Goal: Task Accomplishment & Management: Use online tool/utility

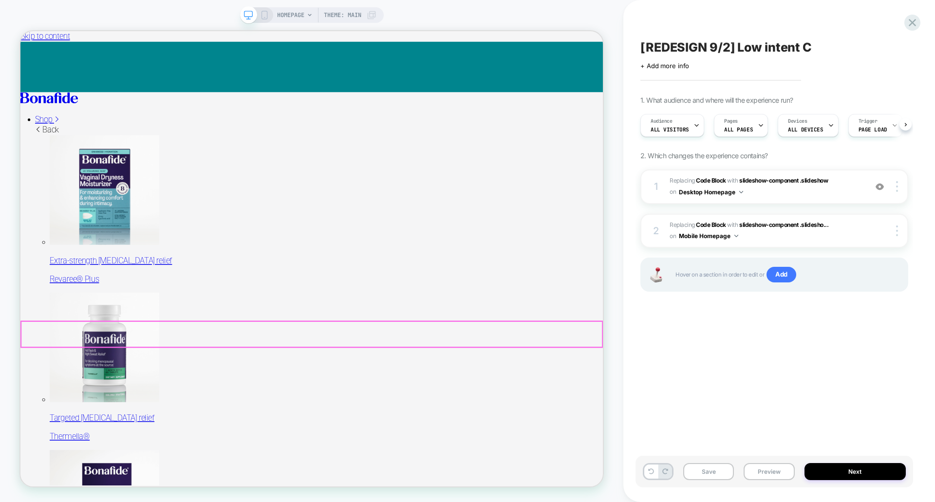
scroll to position [0, 0]
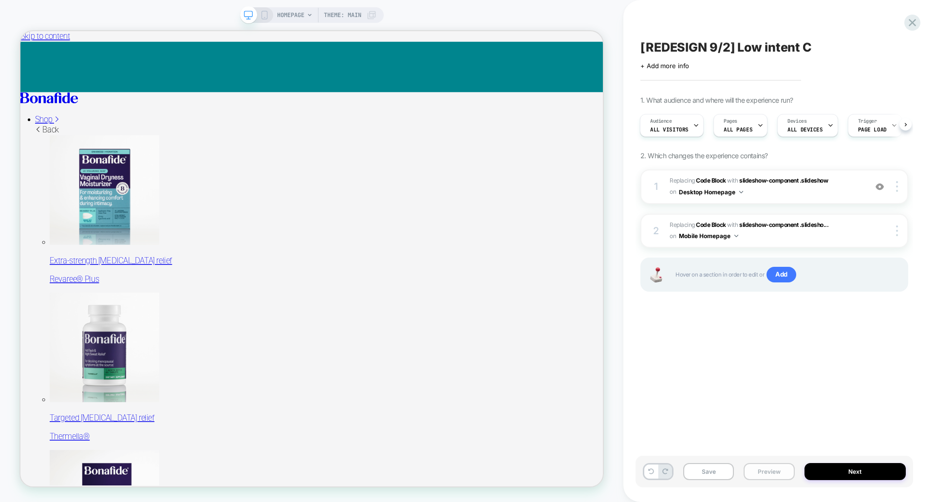
click at [769, 465] on button "Preview" at bounding box center [769, 471] width 51 height 17
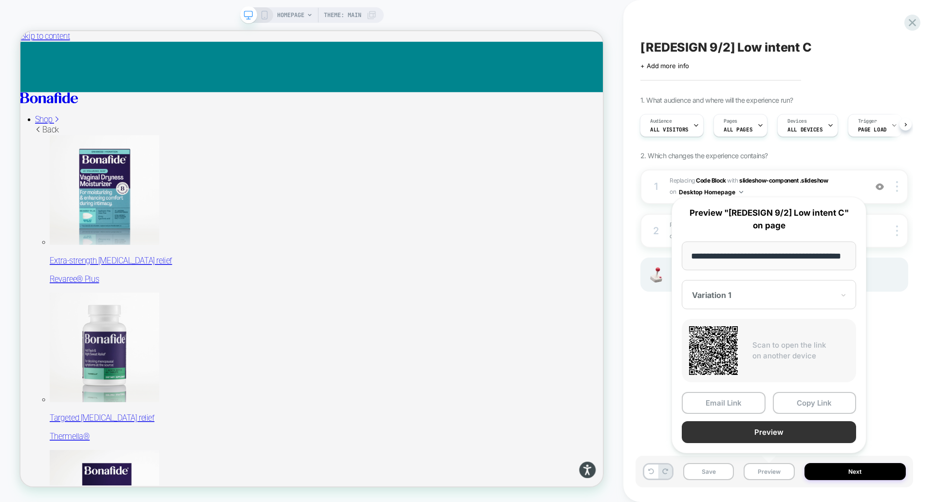
scroll to position [0, 0]
click at [757, 438] on button "Preview" at bounding box center [769, 432] width 174 height 22
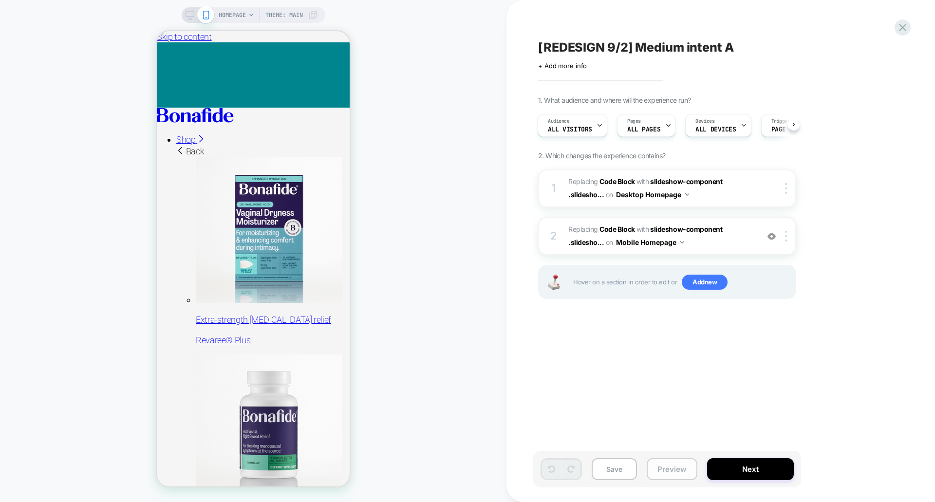
click at [690, 466] on button "Preview" at bounding box center [672, 469] width 51 height 22
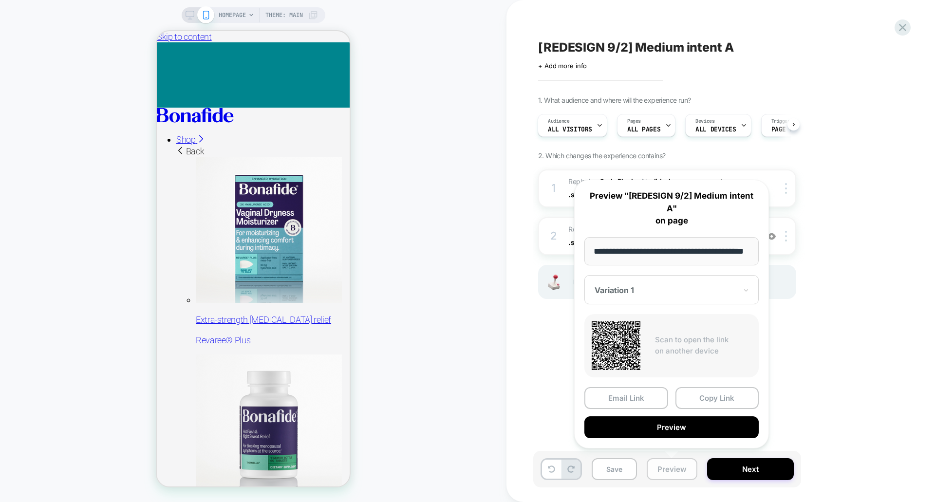
scroll to position [0, 25]
click at [672, 432] on button "Preview" at bounding box center [672, 428] width 174 height 22
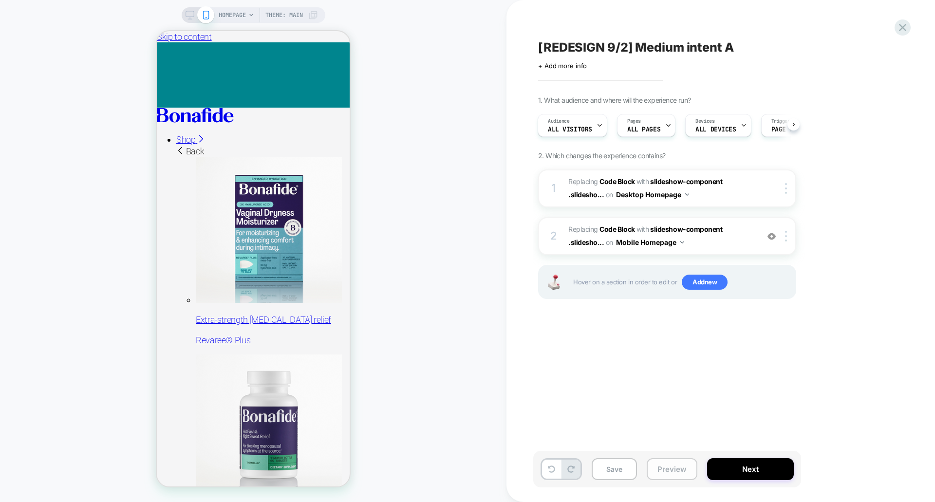
click at [654, 475] on button "Preview" at bounding box center [672, 469] width 51 height 22
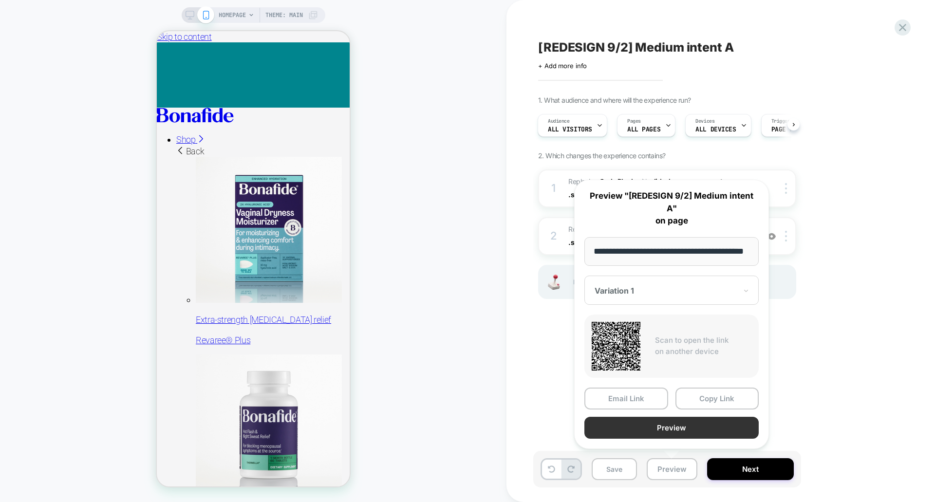
scroll to position [0, 0]
click at [652, 424] on button "Preview" at bounding box center [672, 428] width 174 height 22
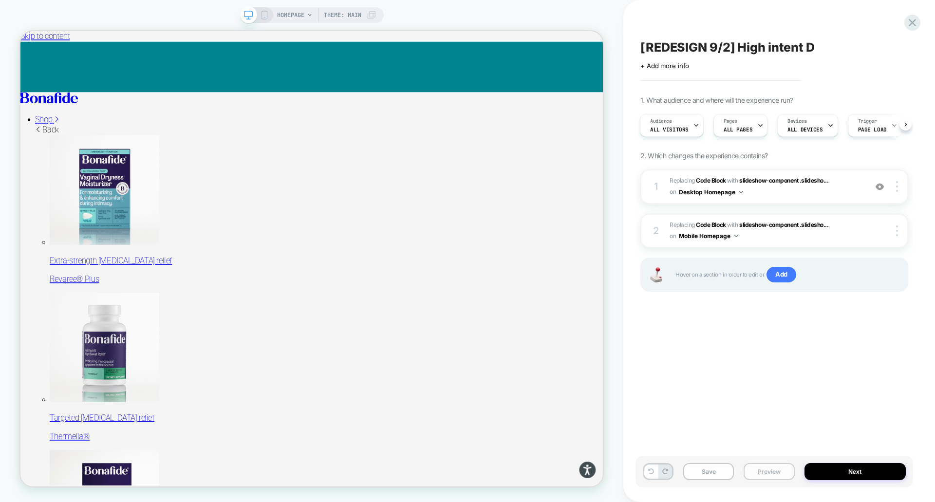
click at [755, 469] on button "Preview" at bounding box center [769, 471] width 51 height 17
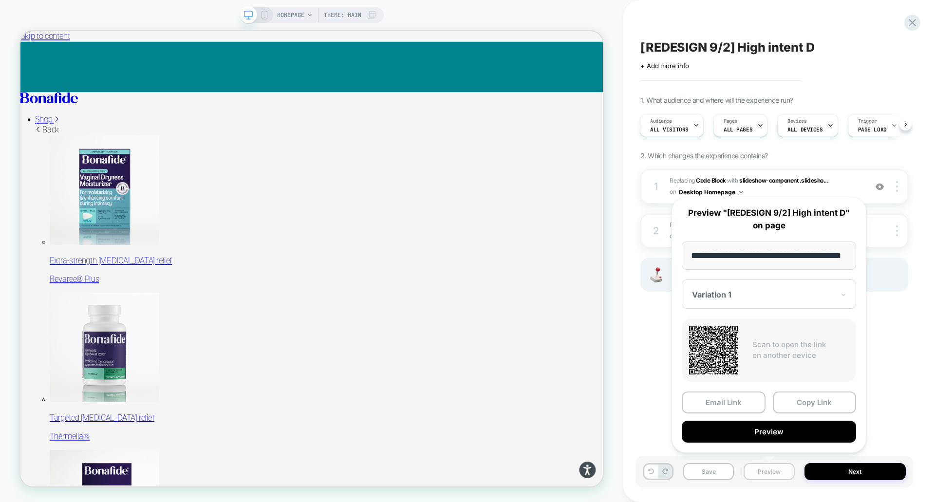
scroll to position [0, 25]
click at [761, 436] on button "Preview" at bounding box center [769, 432] width 174 height 22
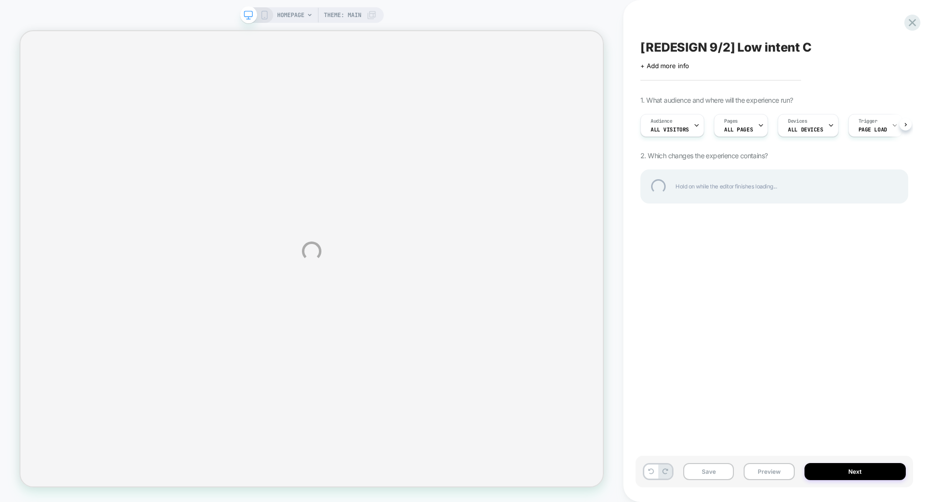
click at [762, 476] on div "HOMEPAGE Theme: MAIN [REDESIGN 9/2] Low intent C Click to edit experience detai…" at bounding box center [467, 251] width 935 height 502
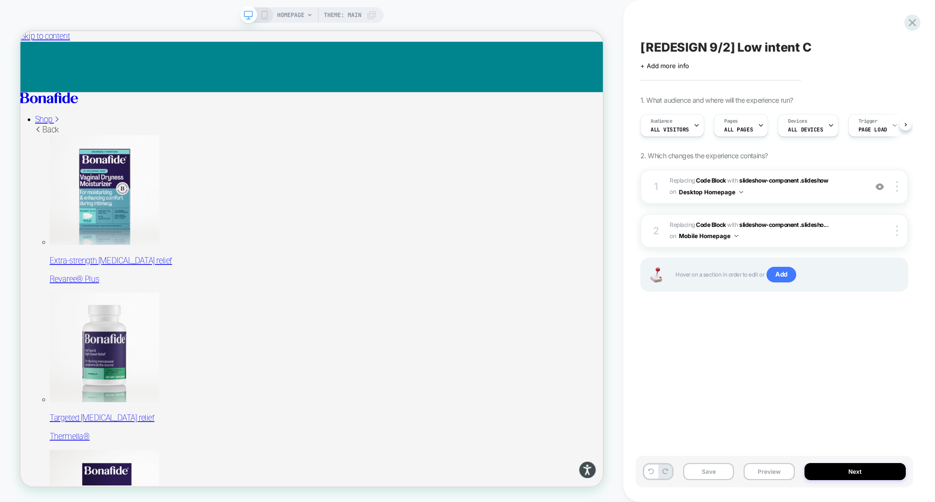
scroll to position [0, 0]
click at [760, 473] on button "Preview" at bounding box center [769, 471] width 51 height 17
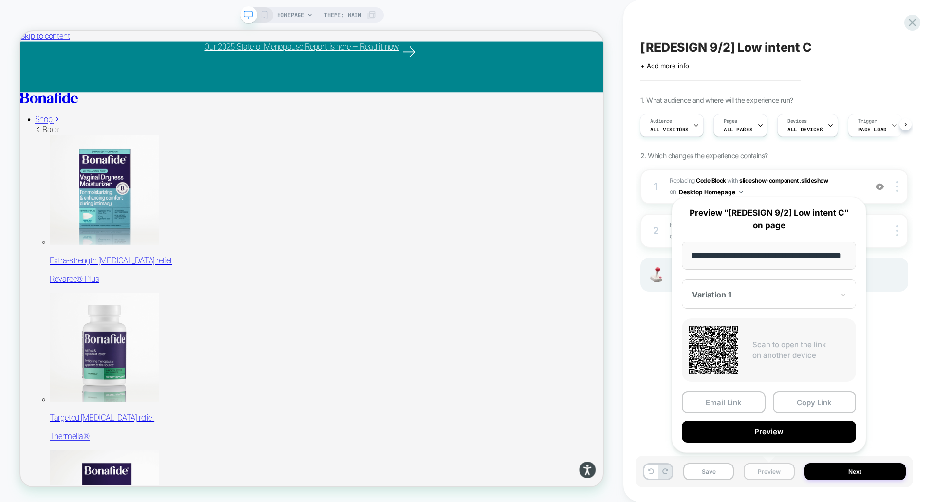
scroll to position [0, 25]
click at [742, 433] on button "Preview" at bounding box center [769, 432] width 174 height 22
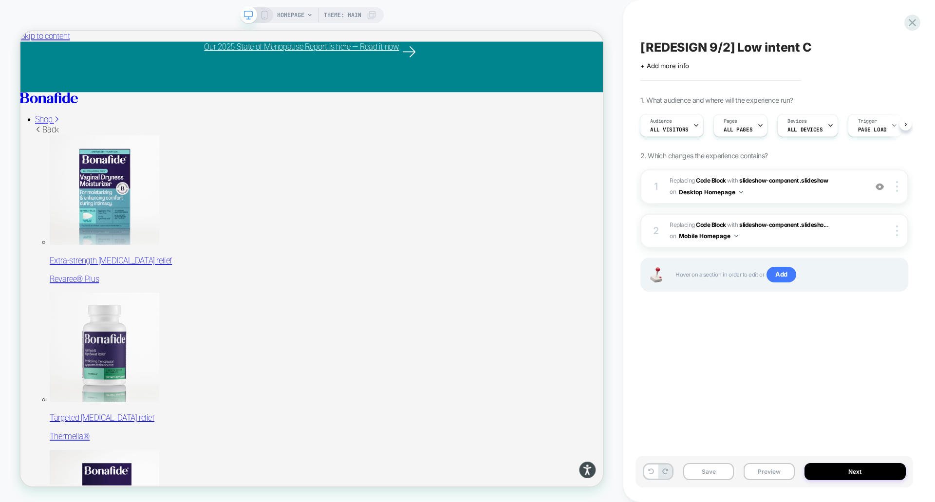
click at [262, 16] on rect at bounding box center [264, 15] width 5 height 8
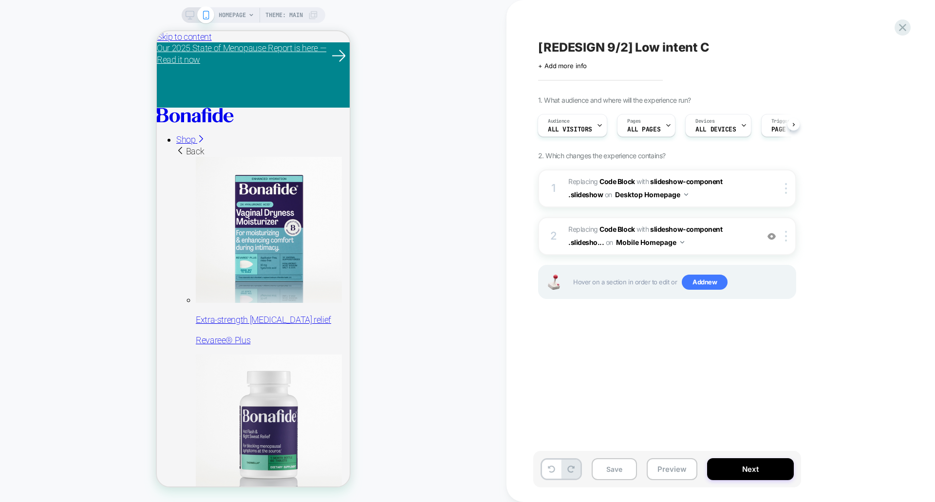
click at [191, 10] on div "HOMEPAGE Theme: MAIN" at bounding box center [254, 15] width 144 height 16
click at [190, 18] on icon at bounding box center [190, 15] width 9 height 9
click at [192, 15] on icon at bounding box center [190, 15] width 9 height 9
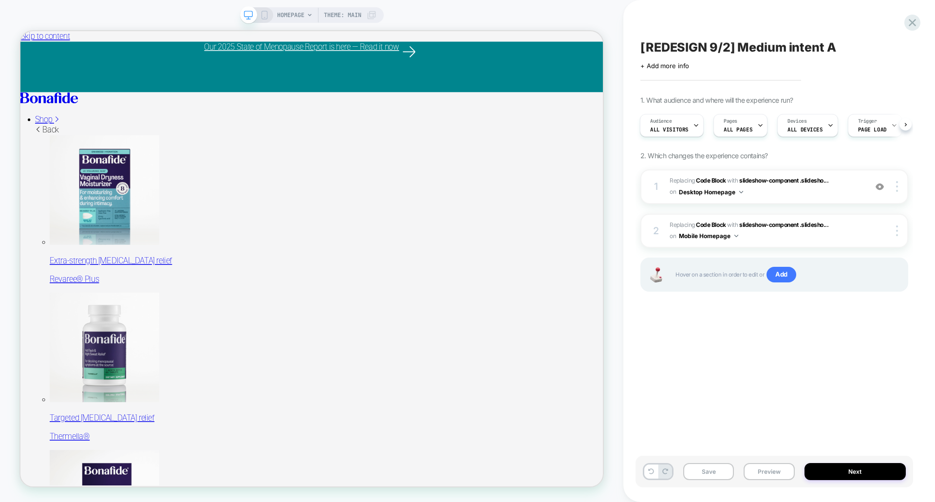
click at [269, 15] on div "HOMEPAGE Theme: MAIN" at bounding box center [312, 15] width 144 height 16
click at [263, 16] on icon at bounding box center [264, 15] width 9 height 9
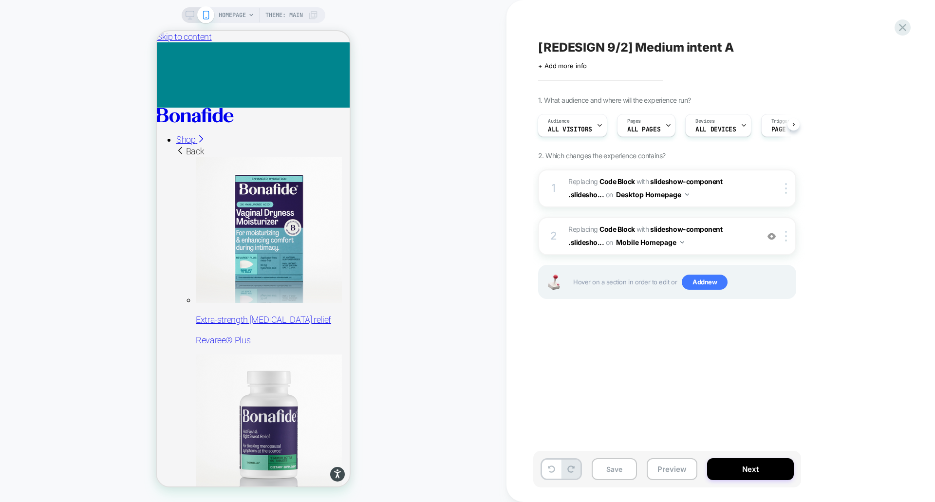
click at [192, 17] on rect at bounding box center [190, 13] width 8 height 5
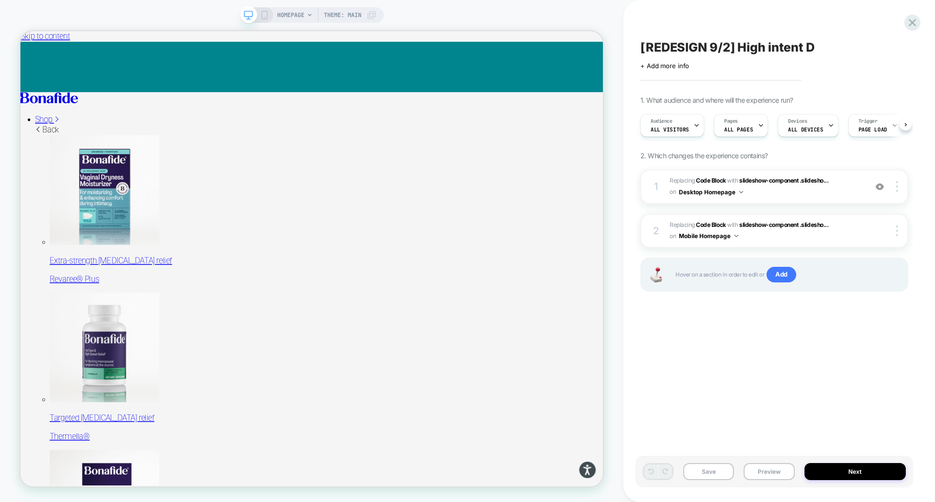
scroll to position [0, 0]
click at [264, 18] on rect at bounding box center [264, 17] width 1 height 0
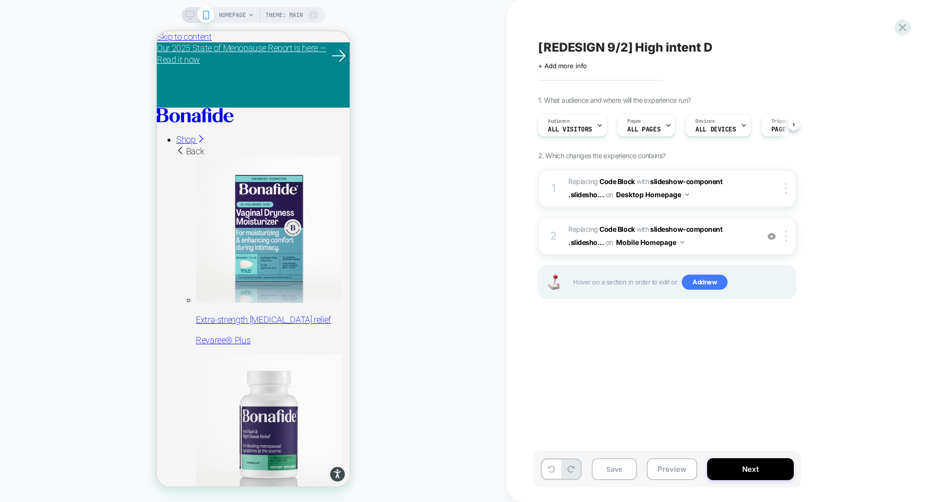
click at [219, 17] on span "HOMEPAGE" at bounding box center [232, 15] width 27 height 16
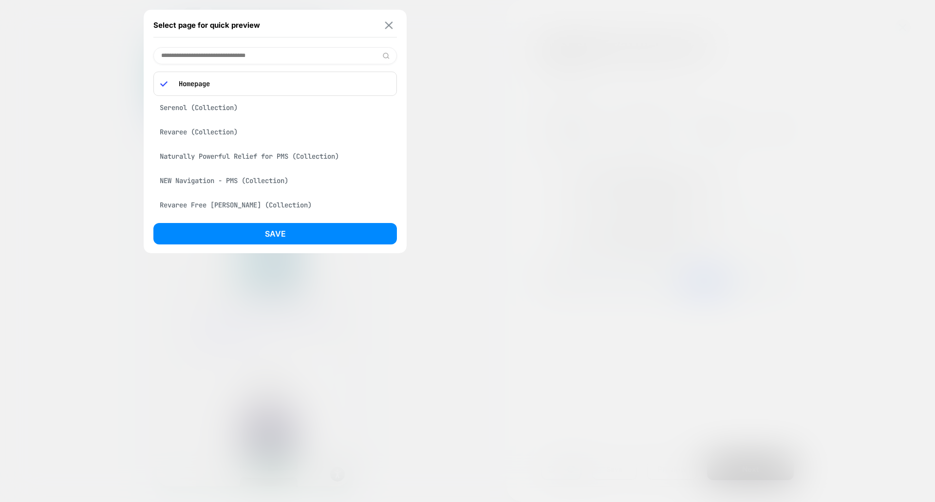
click at [389, 21] on img at bounding box center [389, 24] width 8 height 7
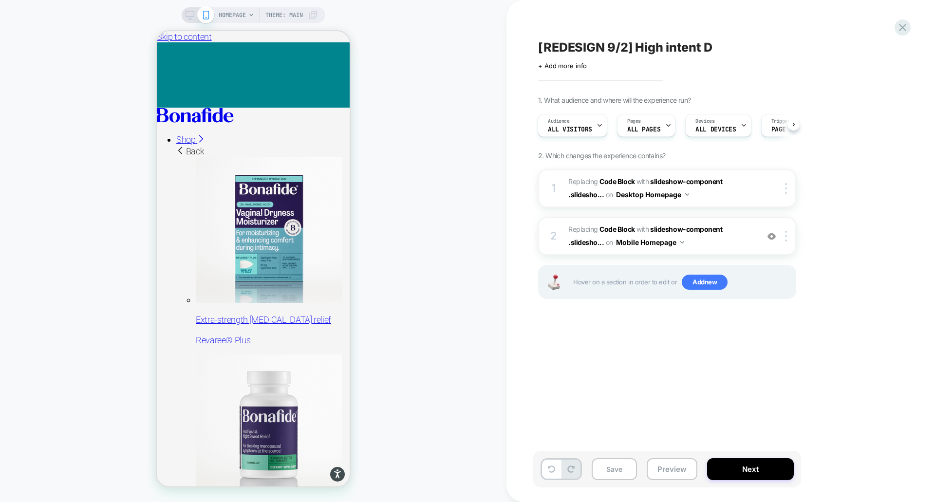
click at [192, 19] on icon at bounding box center [190, 15] width 9 height 9
